Goal: Find contact information: Obtain details needed to contact an individual or organization

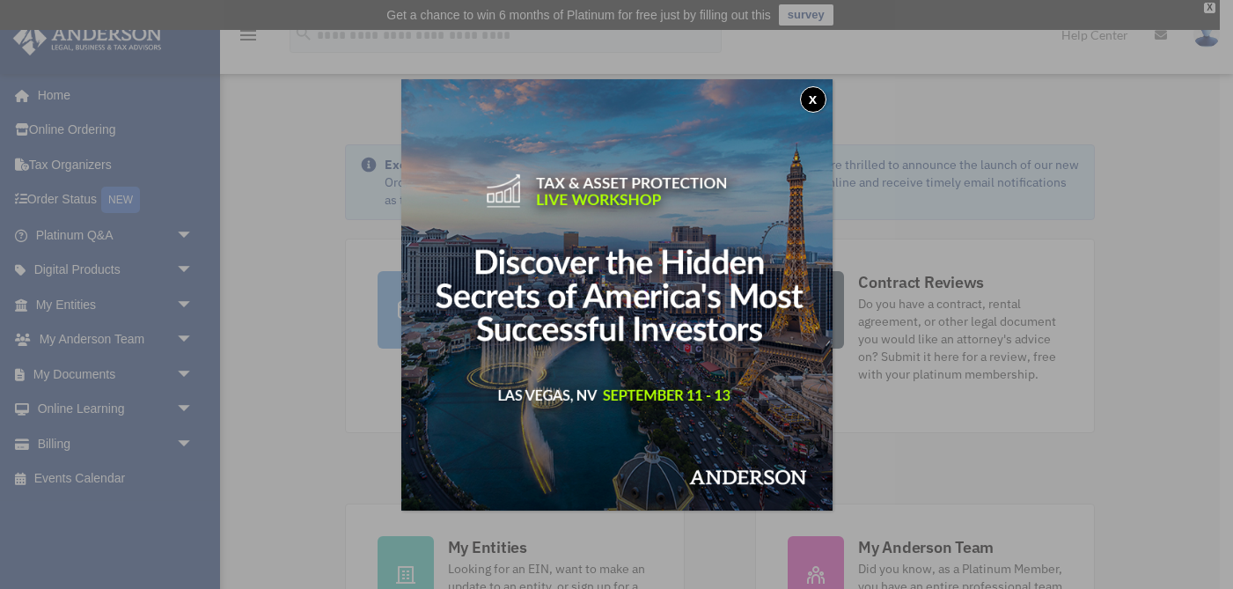
click at [817, 95] on button "x" at bounding box center [813, 99] width 26 height 26
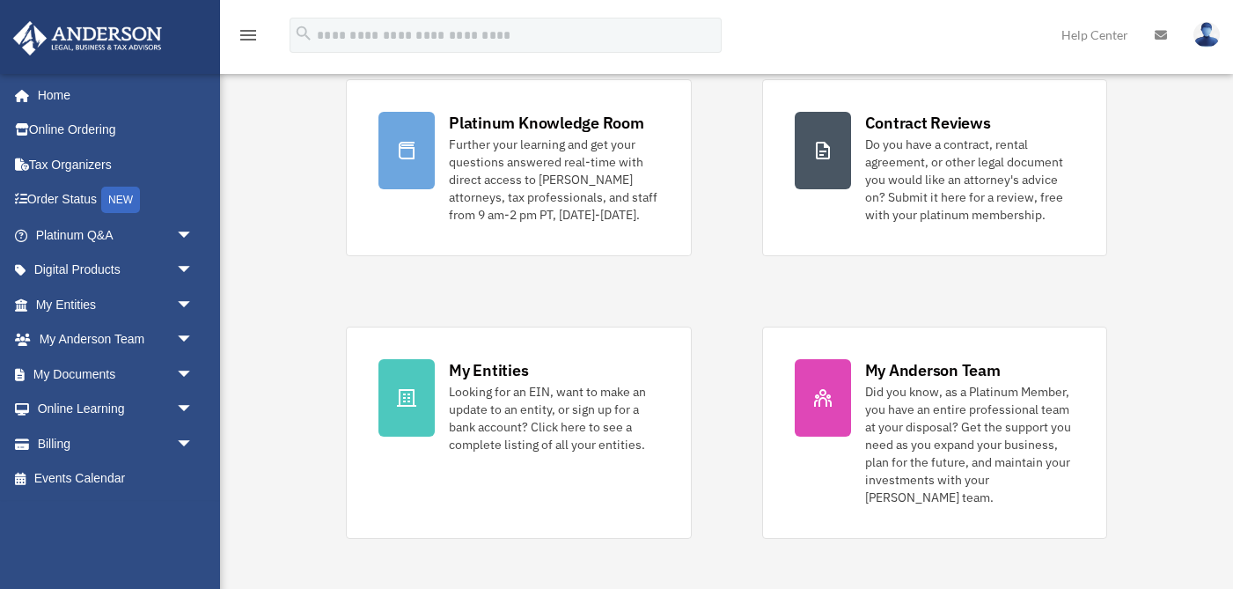
scroll to position [165, 0]
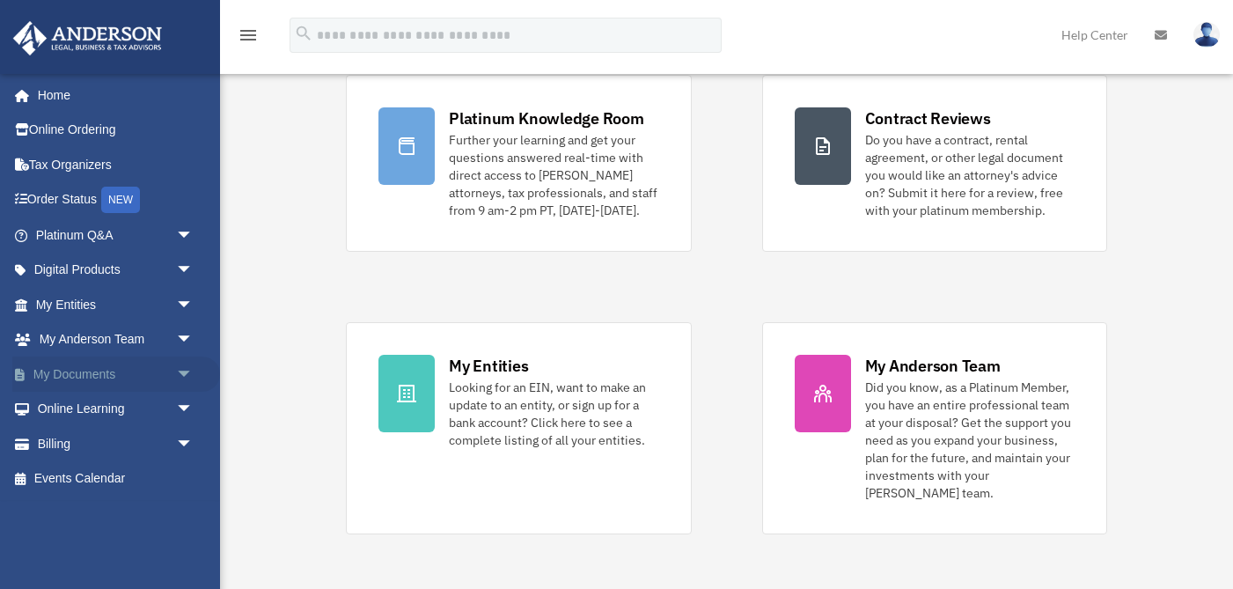
click at [81, 375] on link "My Documents arrow_drop_down" at bounding box center [116, 373] width 208 height 35
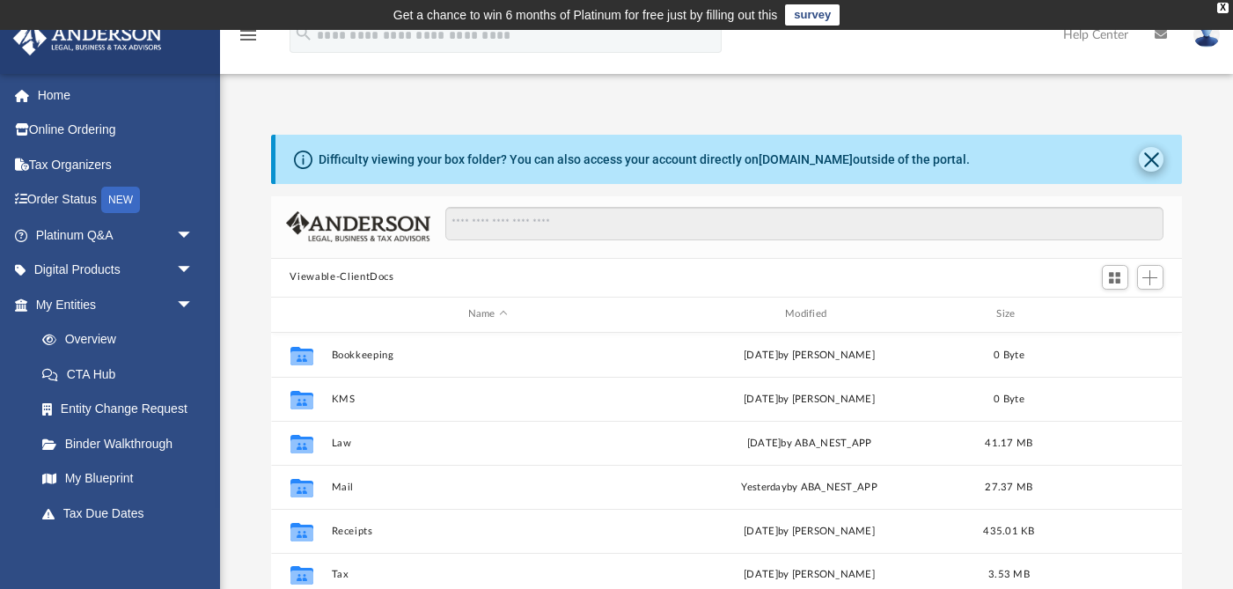
scroll to position [400, 912]
click at [1149, 157] on button "Close" at bounding box center [1151, 159] width 25 height 25
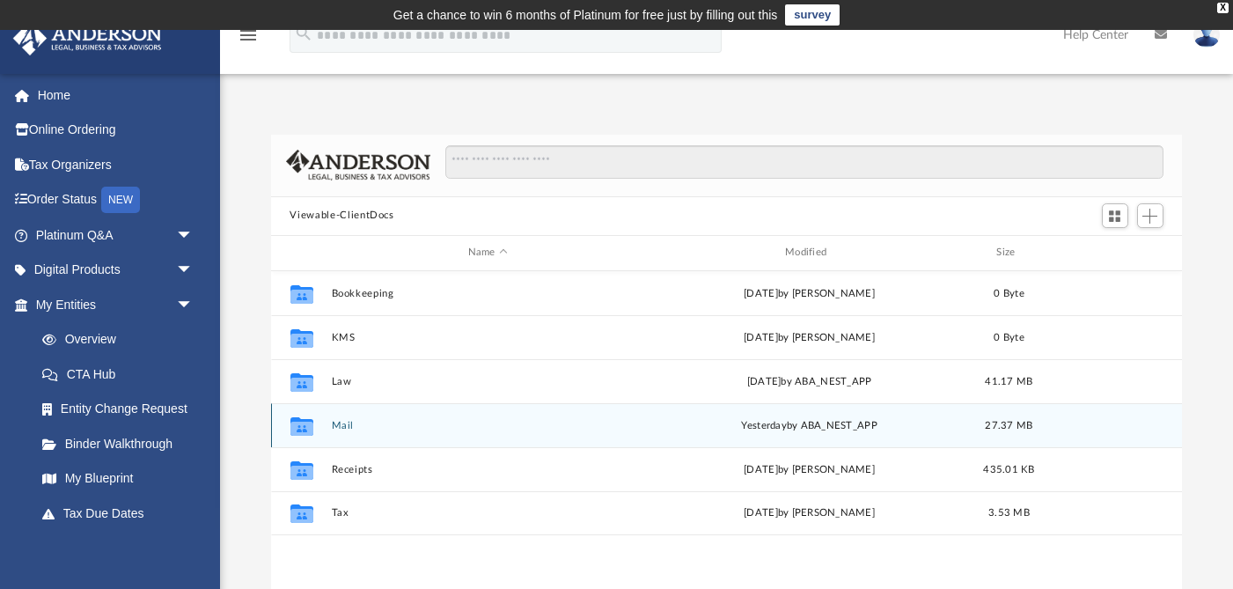
click at [342, 421] on button "Mail" at bounding box center [487, 424] width 313 height 11
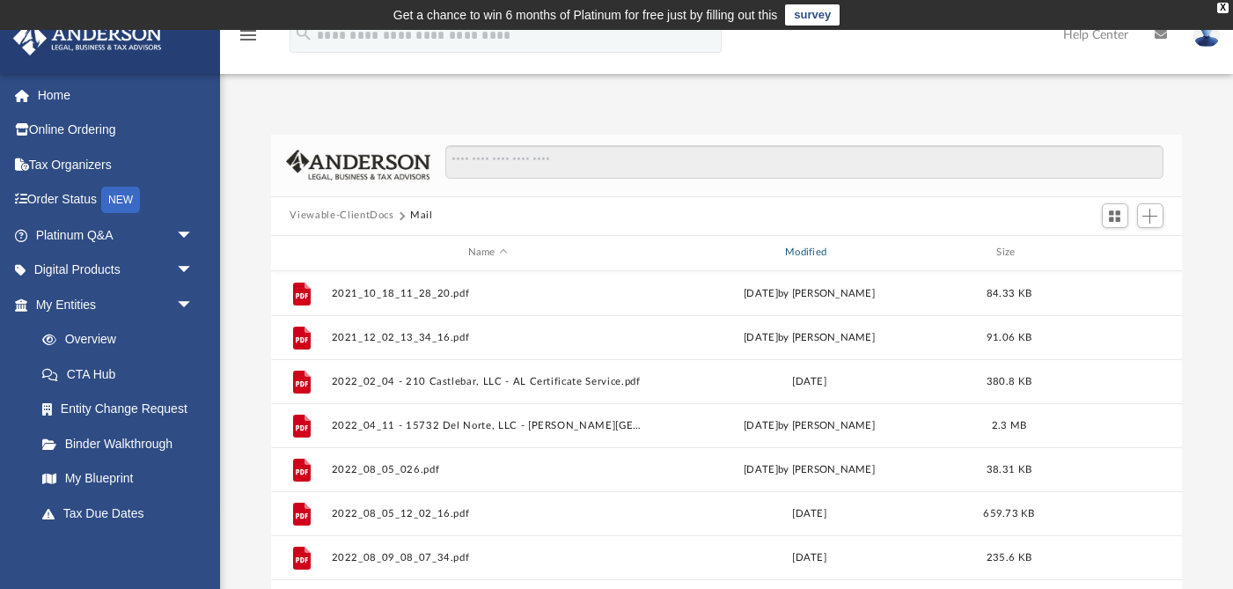
click at [809, 253] on div "Modified" at bounding box center [809, 253] width 314 height 16
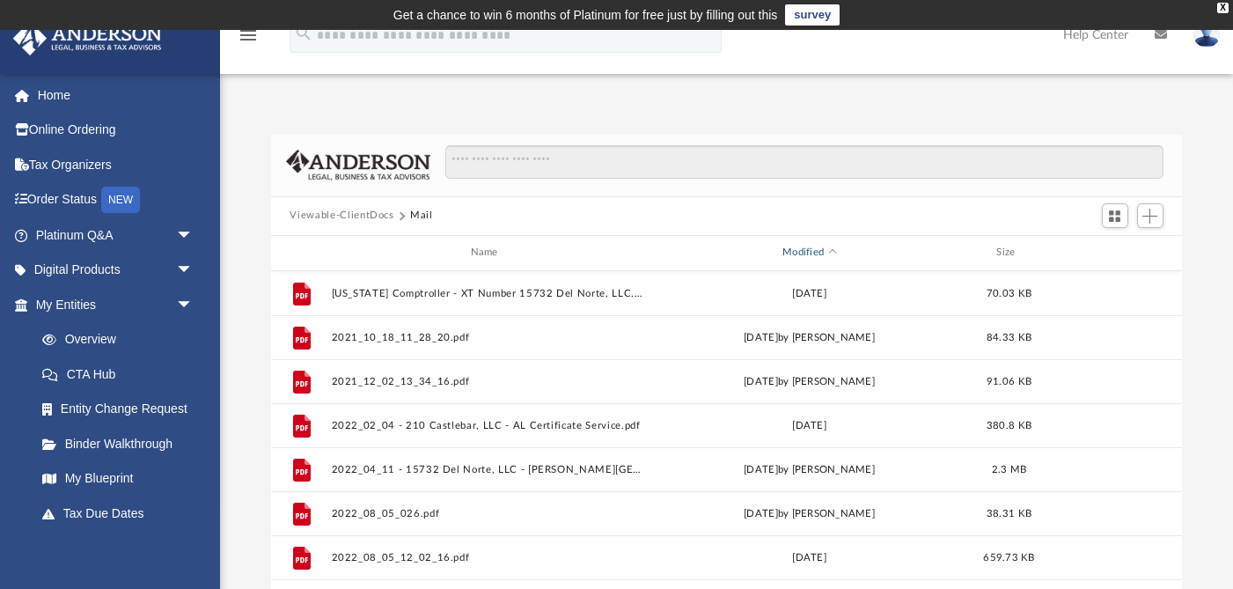
click at [809, 252] on div "Modified" at bounding box center [809, 253] width 314 height 16
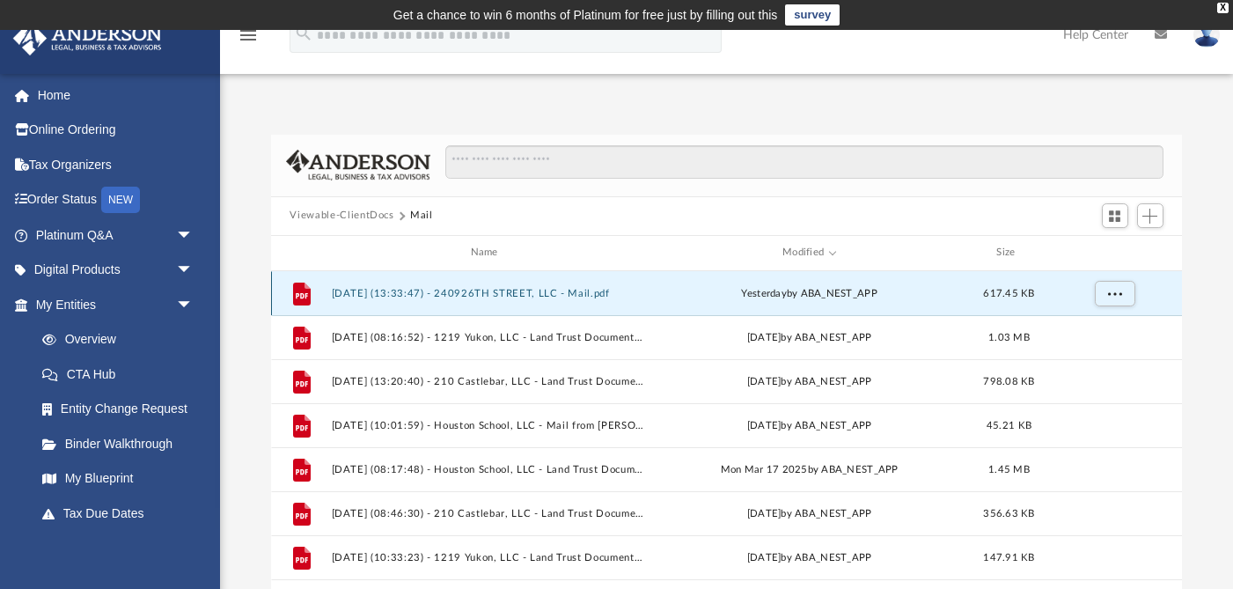
click at [504, 294] on button "2025.09.09 (13:33:47) - 240926TH STREET, LLC - Mail.pdf" at bounding box center [487, 292] width 313 height 11
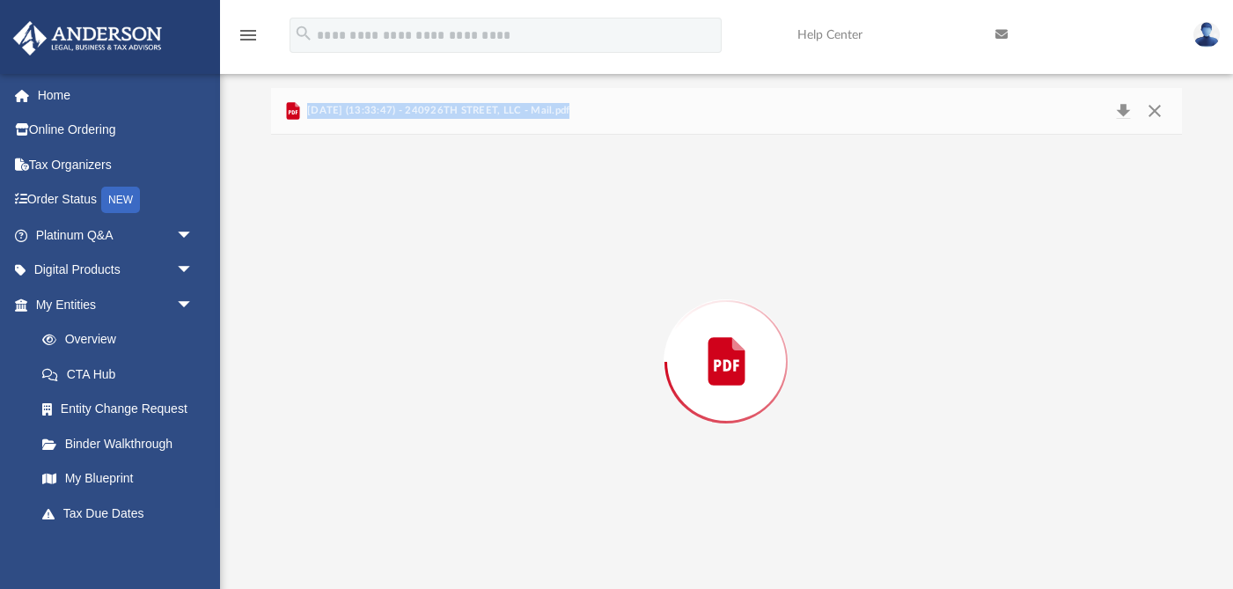
click at [504, 294] on div "Preview" at bounding box center [727, 362] width 912 height 454
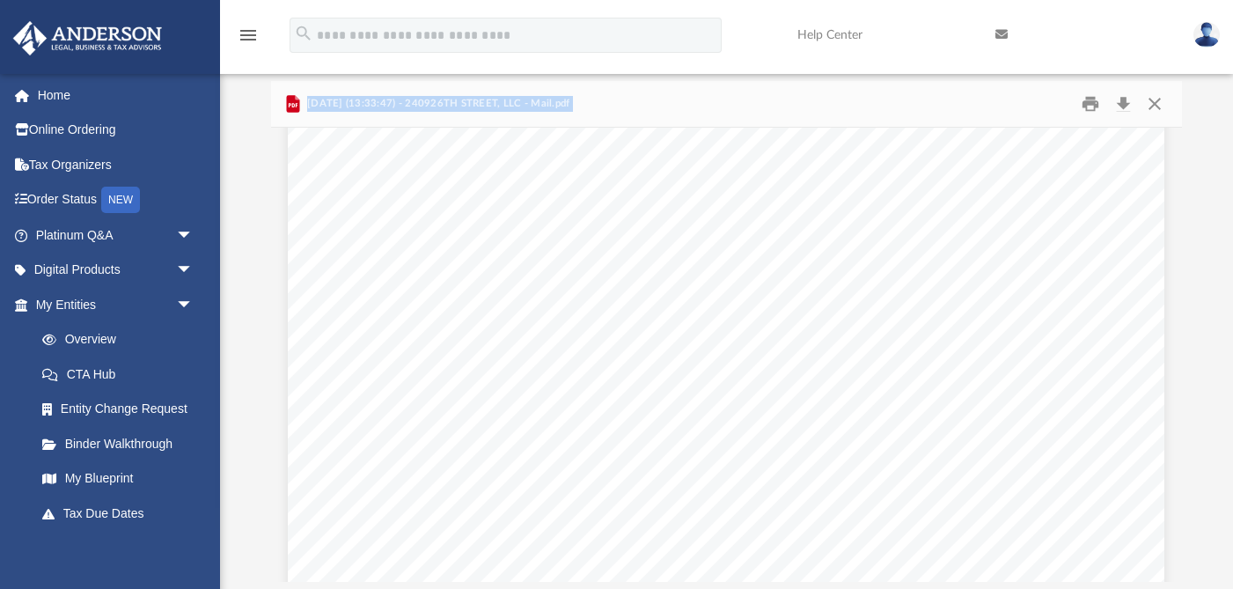
scroll to position [0, 0]
click at [62, 98] on link "Home" at bounding box center [116, 94] width 208 height 35
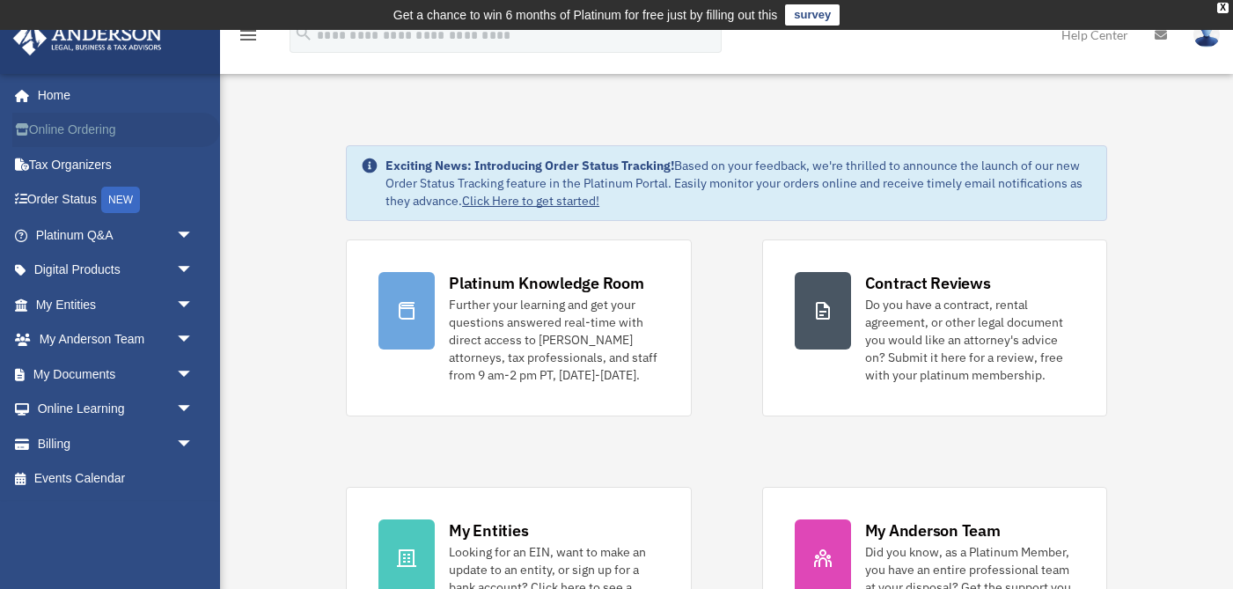
click at [79, 132] on link "Online Ordering" at bounding box center [116, 130] width 208 height 35
click at [1223, 9] on div "X" at bounding box center [1222, 8] width 11 height 11
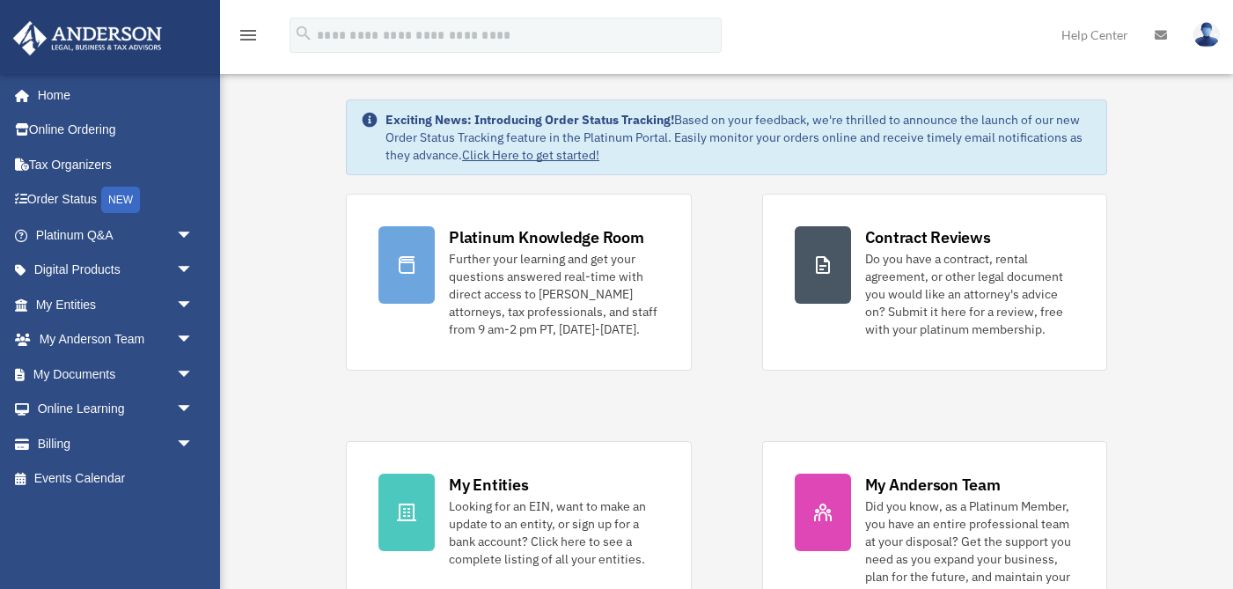
scroll to position [19, 0]
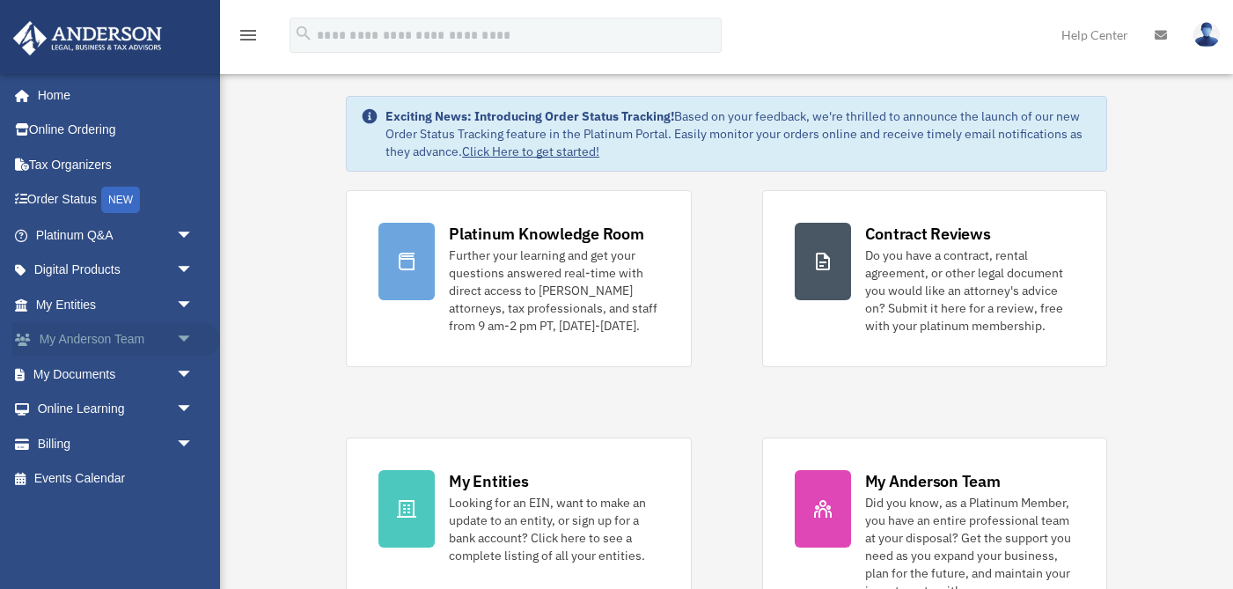
click at [191, 333] on span "arrow_drop_down" at bounding box center [193, 340] width 35 height 36
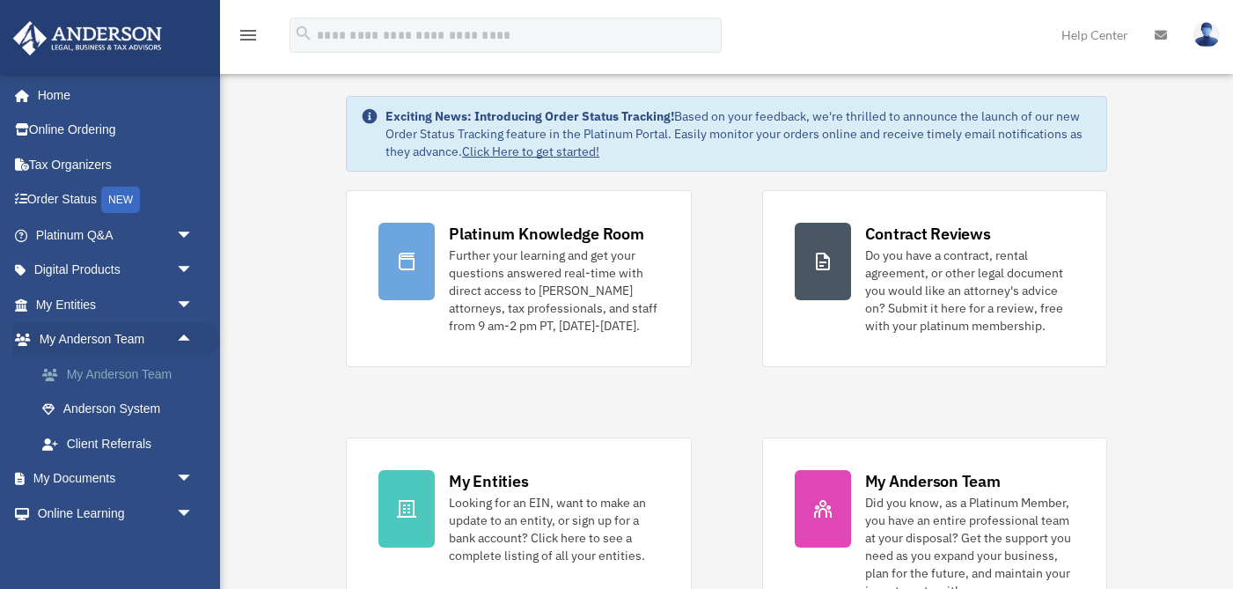
click at [150, 372] on link "My Anderson Team" at bounding box center [122, 373] width 195 height 35
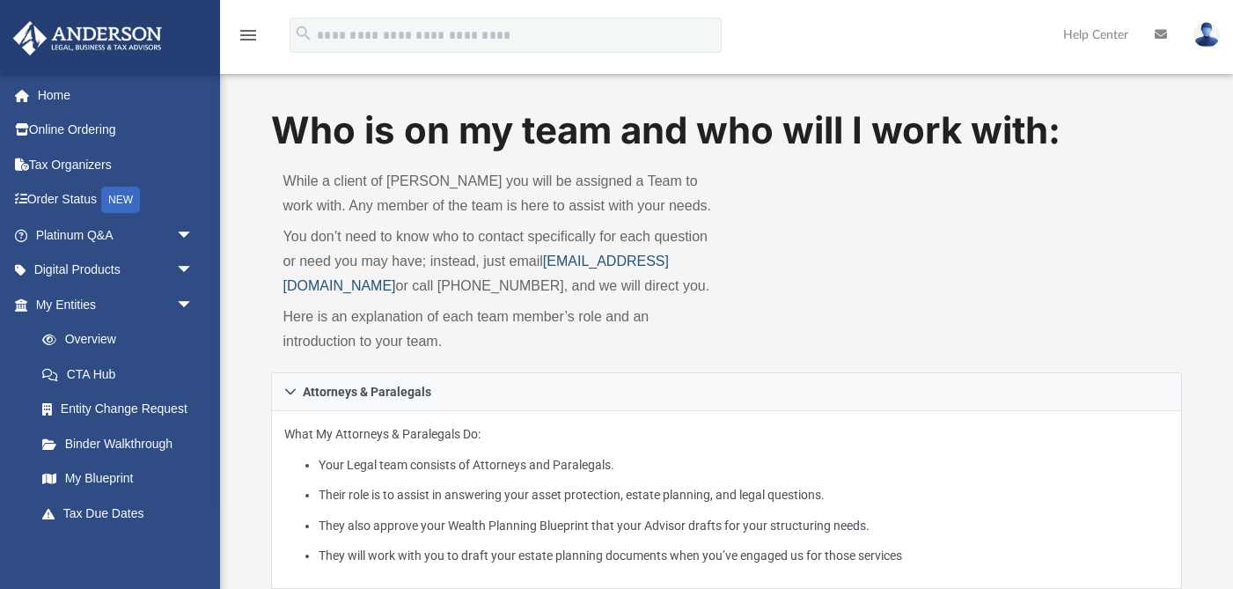
drag, startPoint x: 283, startPoint y: 287, endPoint x: 358, endPoint y: 283, distance: 75.8
click at [358, 283] on link "myteam@andersonadvisors.com" at bounding box center [476, 273] width 386 height 40
drag, startPoint x: 489, startPoint y: 287, endPoint x: 283, endPoint y: 278, distance: 207.0
click at [283, 278] on p "You don’t need to know who to contact specifically for each question or need yo…" at bounding box center [498, 261] width 431 height 74
copy link "myteam@andersonadvisors.com"
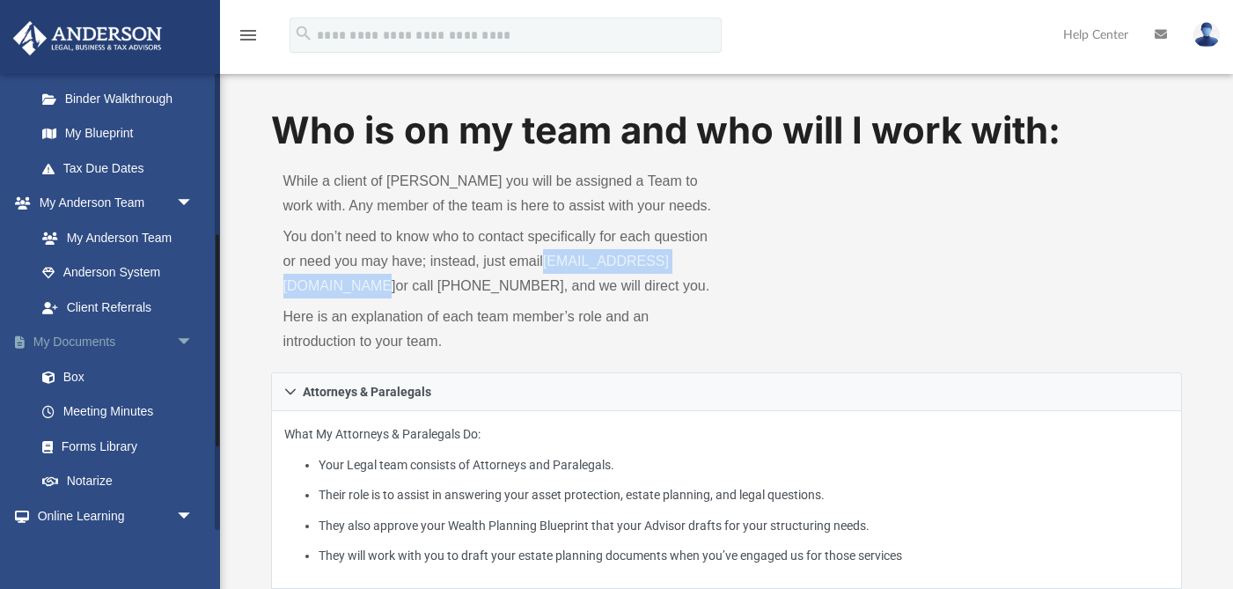
scroll to position [349, 0]
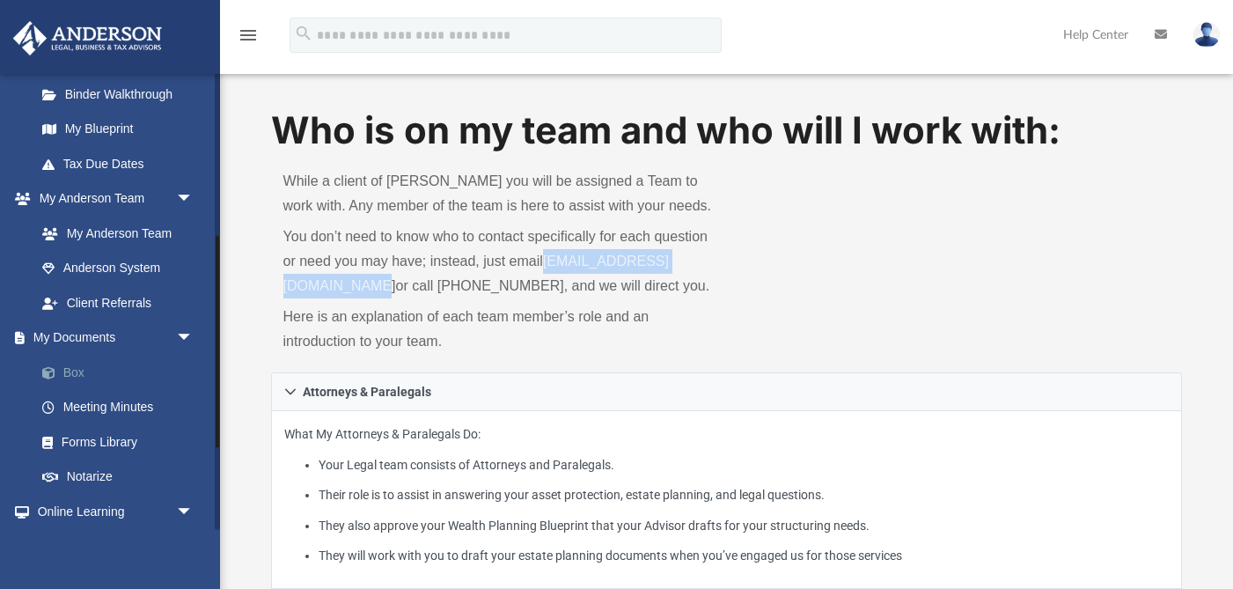
click at [64, 372] on link "Box" at bounding box center [122, 372] width 195 height 35
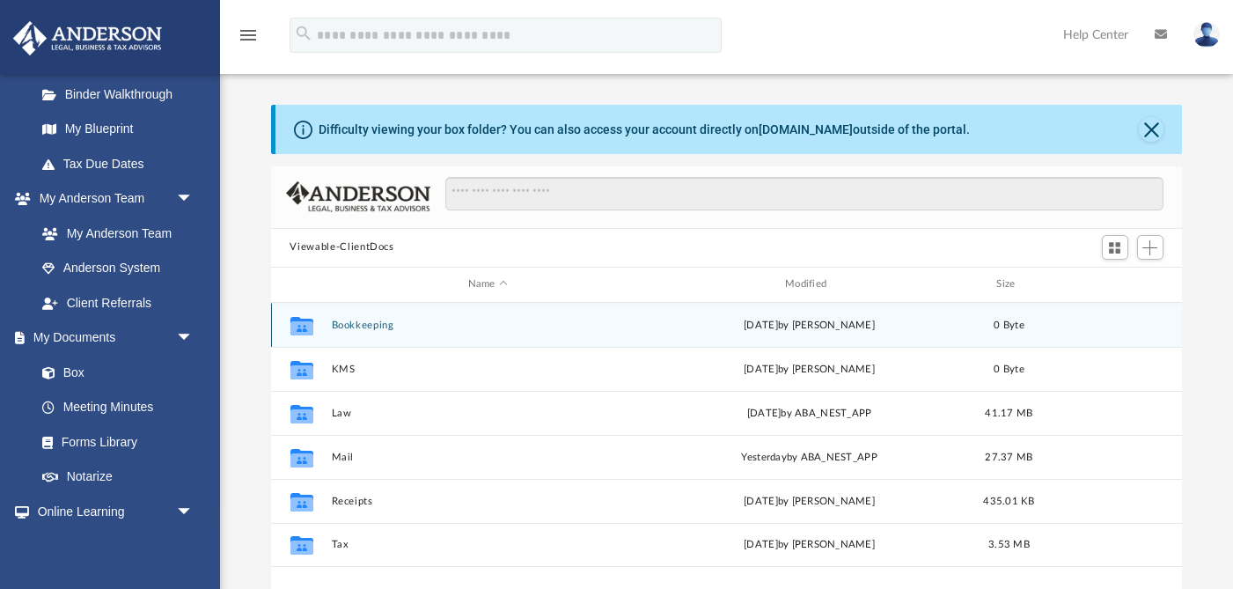
scroll to position [400, 912]
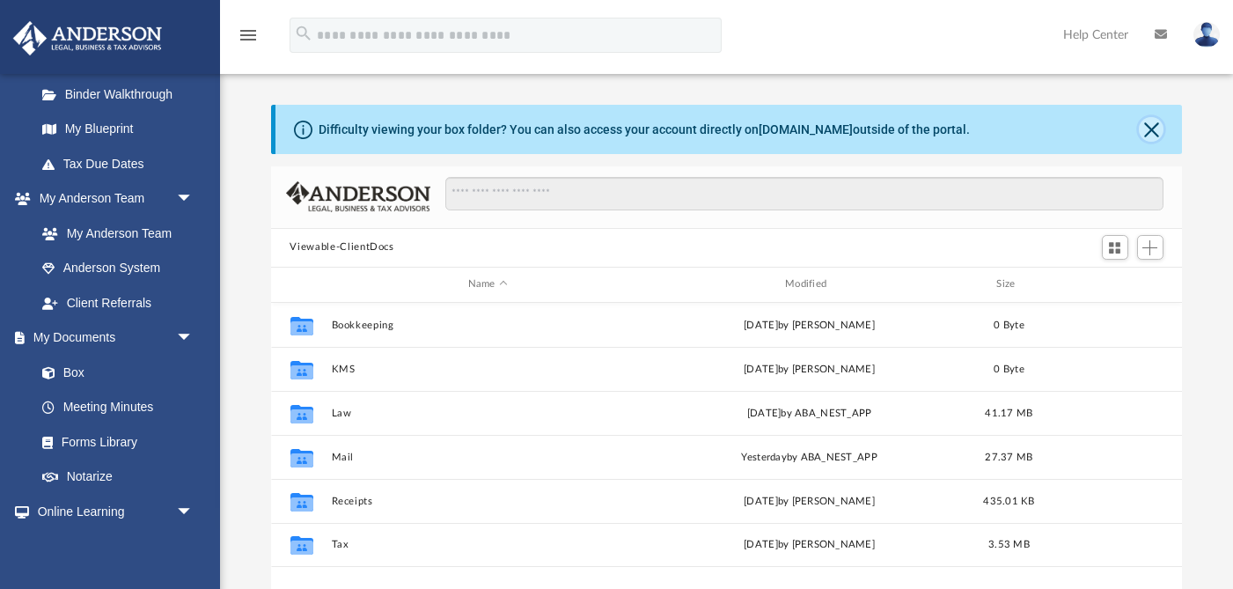
click at [1151, 126] on button "Close" at bounding box center [1151, 129] width 25 height 25
